Goal: Find specific page/section: Find specific page/section

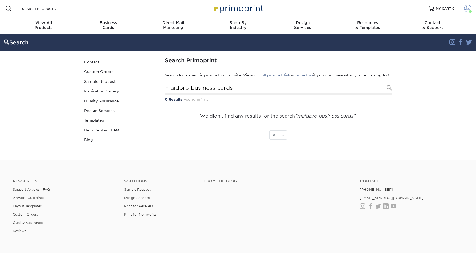
click at [465, 11] on span at bounding box center [467, 8] width 7 height 7
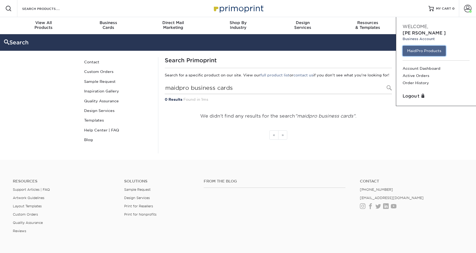
click at [439, 46] on link "MaidPro Products" at bounding box center [424, 51] width 43 height 10
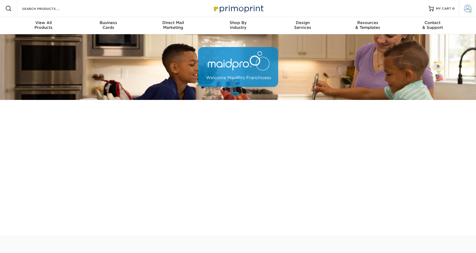
click at [468, 9] on span at bounding box center [467, 8] width 7 height 7
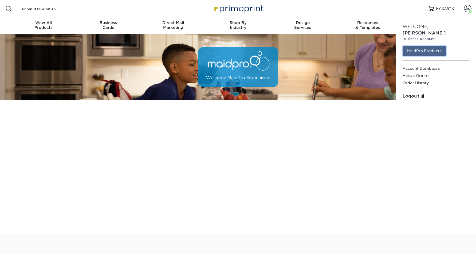
click at [425, 51] on link "MaidPro Products" at bounding box center [424, 51] width 43 height 10
